Goal: Transaction & Acquisition: Subscribe to service/newsletter

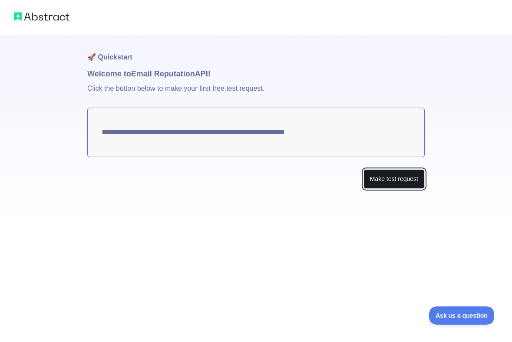
click at [387, 177] on button "Make test request" at bounding box center [394, 179] width 61 height 20
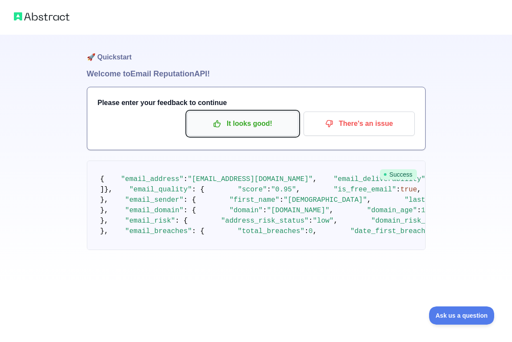
click at [255, 130] on p "It looks good!" at bounding box center [243, 123] width 98 height 15
